Goal: Communication & Community: Share content

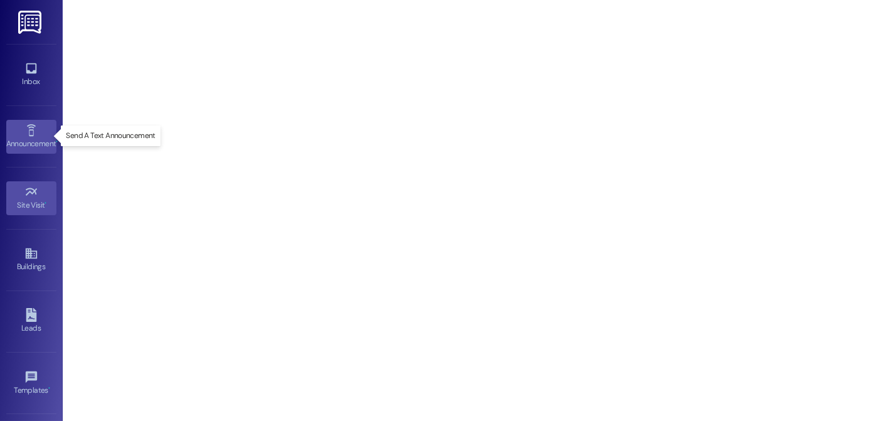
click at [31, 141] on div "Announcement •" at bounding box center [31, 143] width 63 height 13
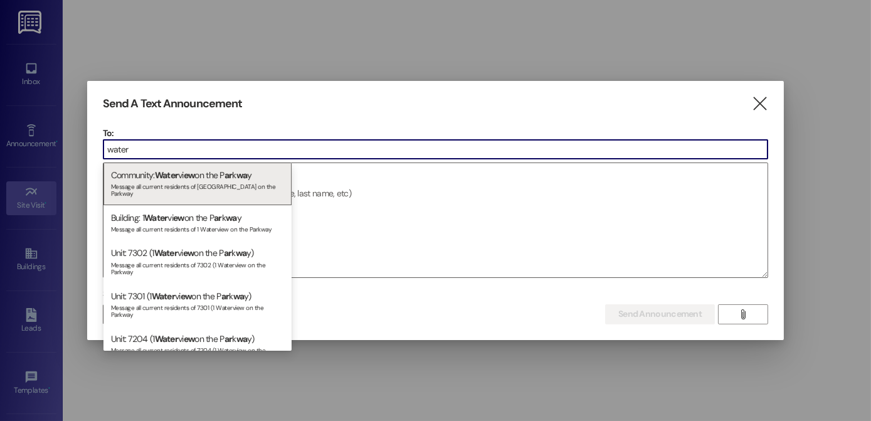
type input "water"
click at [145, 169] on div "Community: Water vi ew on the P ar k wa y Message all current residents of [GEO…" at bounding box center [198, 183] width 188 height 43
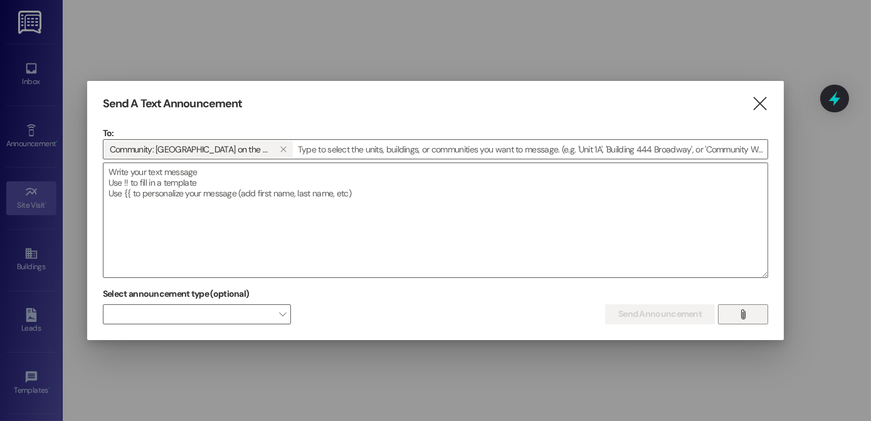
click at [737, 314] on span "" at bounding box center [743, 314] width 14 height 19
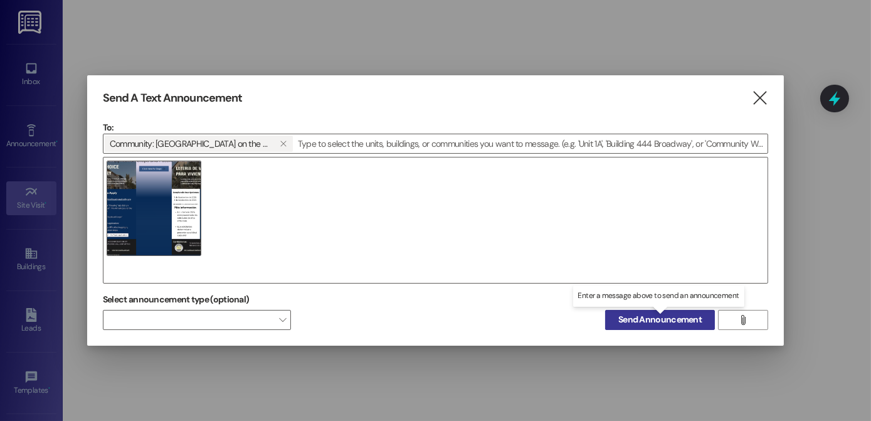
click at [685, 317] on span "Send Announcement" at bounding box center [660, 319] width 83 height 13
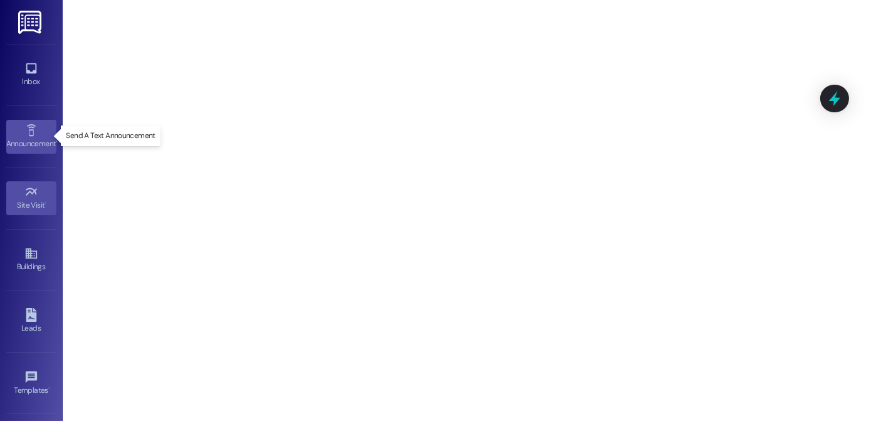
click at [40, 146] on div "Announcement •" at bounding box center [31, 143] width 63 height 13
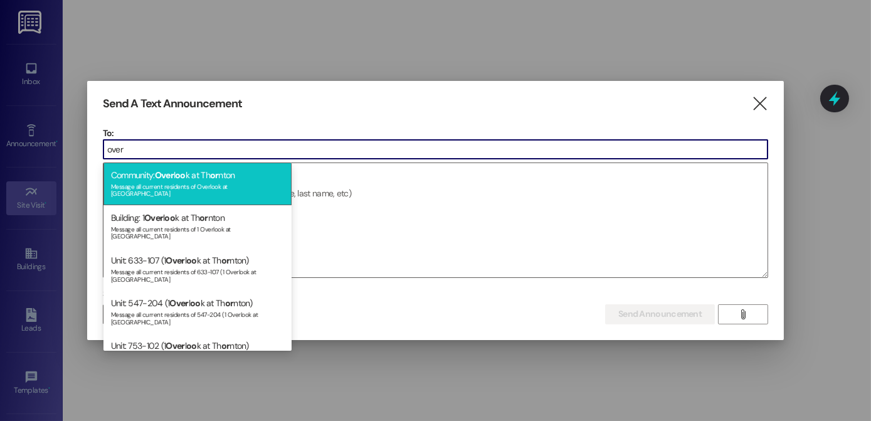
type input "over"
click at [178, 181] on div "Message all current residents of Overlook at [GEOGRAPHIC_DATA]" at bounding box center [197, 189] width 173 height 18
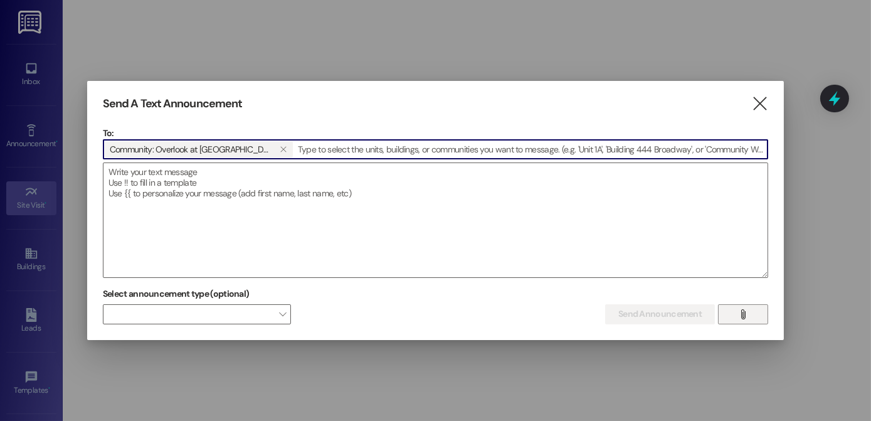
click at [743, 314] on icon "" at bounding box center [742, 314] width 9 height 10
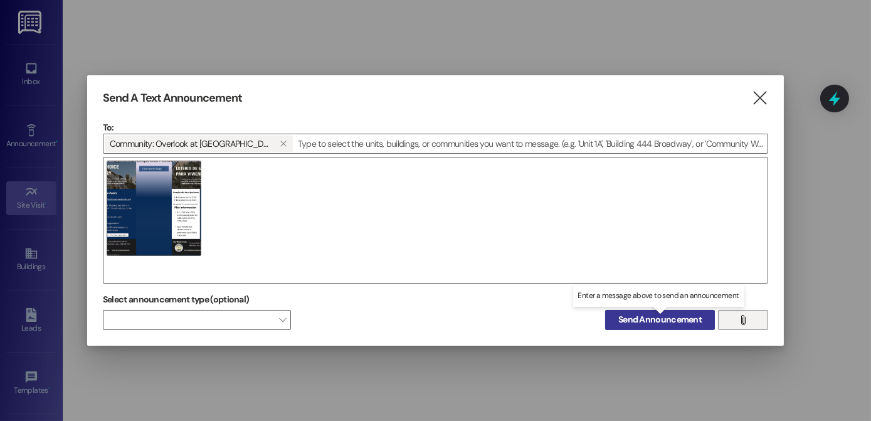
click at [690, 324] on span "Send Announcement" at bounding box center [660, 319] width 83 height 13
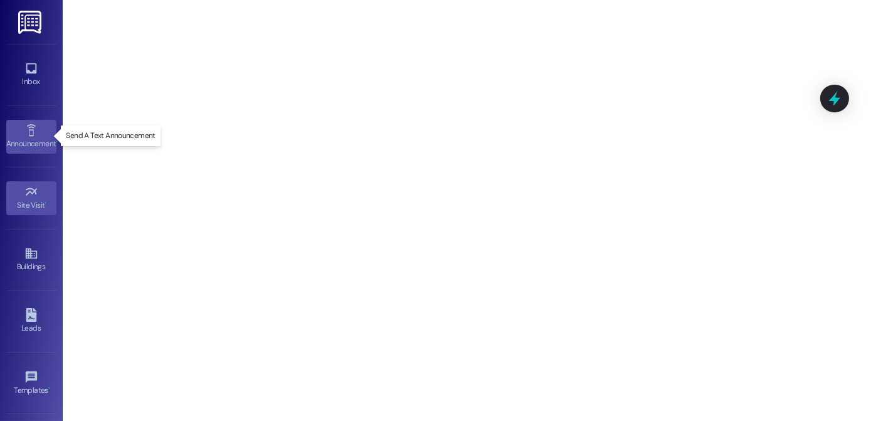
click at [29, 141] on div "Announcement •" at bounding box center [31, 143] width 63 height 13
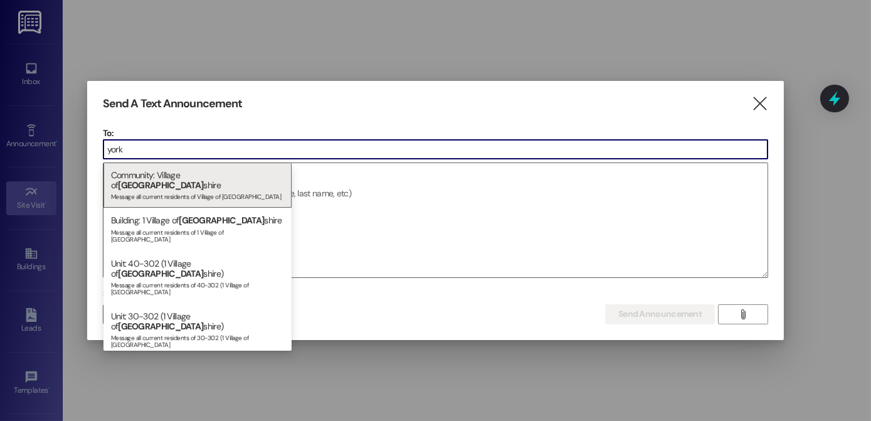
type input "york"
click at [186, 171] on div "Community: [GEOGRAPHIC_DATA] Message all current residents of [GEOGRAPHIC_DATA]" at bounding box center [198, 185] width 188 height 46
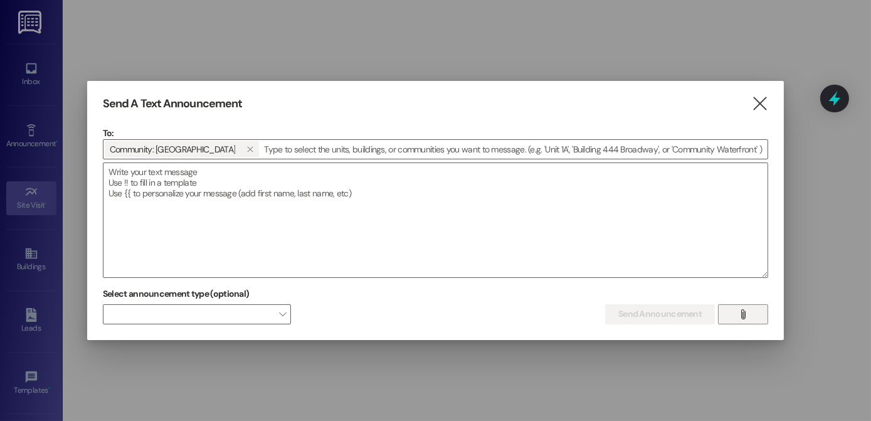
drag, startPoint x: 736, startPoint y: 313, endPoint x: 729, endPoint y: 310, distance: 7.6
click at [735, 312] on button "" at bounding box center [743, 314] width 50 height 20
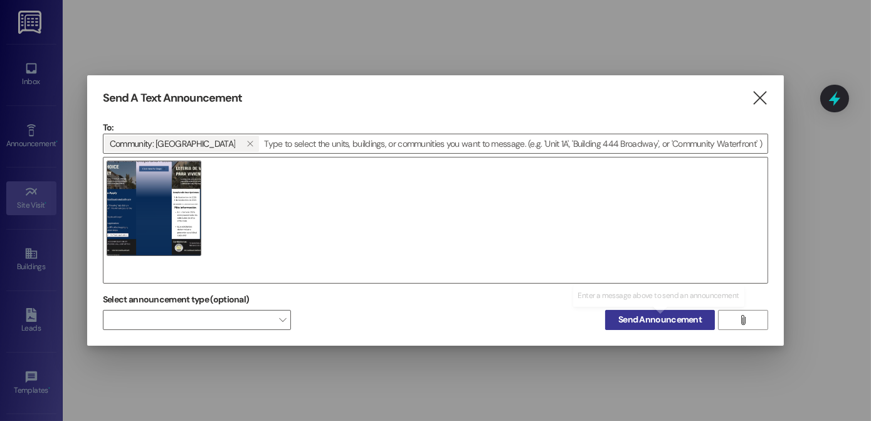
click at [640, 318] on span "Send Announcement" at bounding box center [660, 319] width 83 height 13
